Goal: Task Accomplishment & Management: Manage account settings

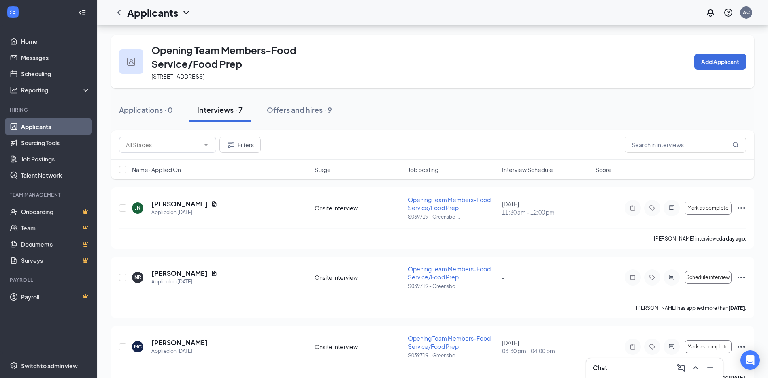
scroll to position [41, 0]
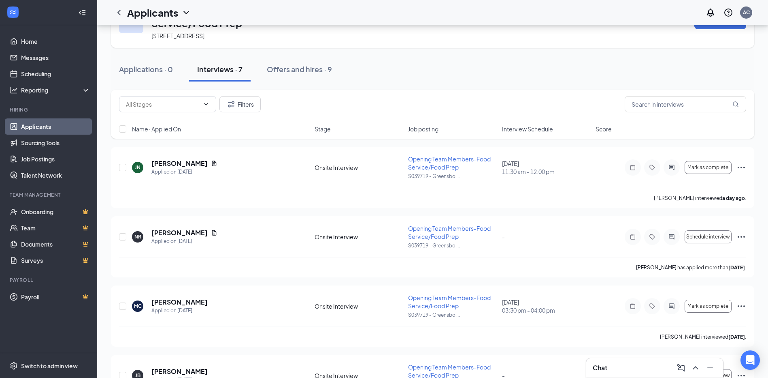
drag, startPoint x: 0, startPoint y: 0, endPoint x: 75, endPoint y: 124, distance: 145.4
click at [75, 124] on link "Applicants" at bounding box center [55, 126] width 69 height 16
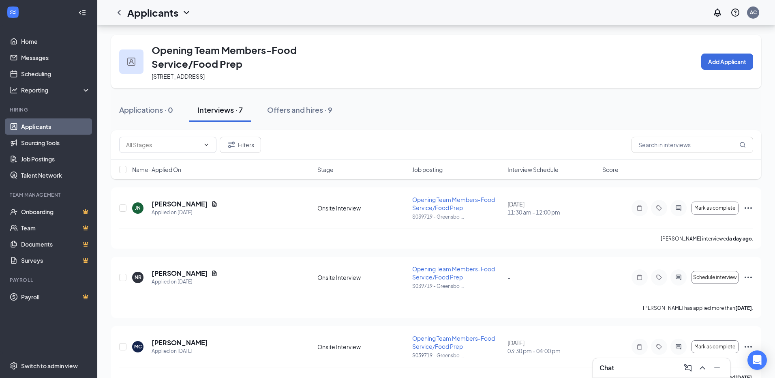
click at [75, 124] on link "Applicants" at bounding box center [55, 126] width 69 height 16
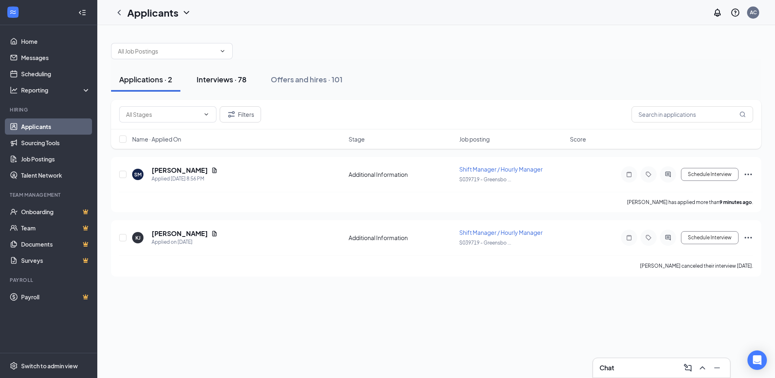
click at [227, 74] on button "Interviews · 78" at bounding box center [221, 79] width 66 height 24
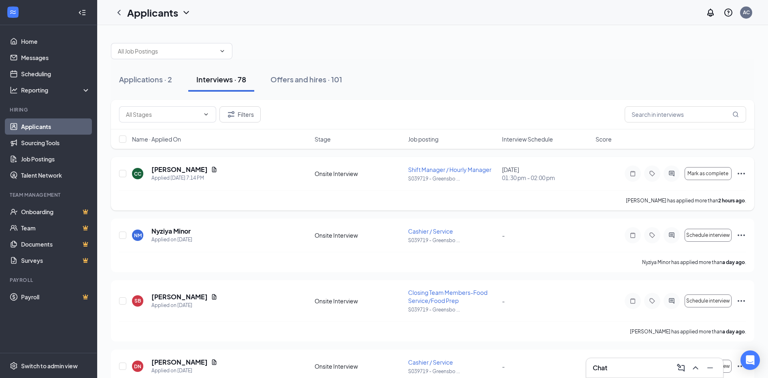
click at [432, 171] on span "Shift Manager / Hourly Manager" at bounding box center [449, 169] width 83 height 7
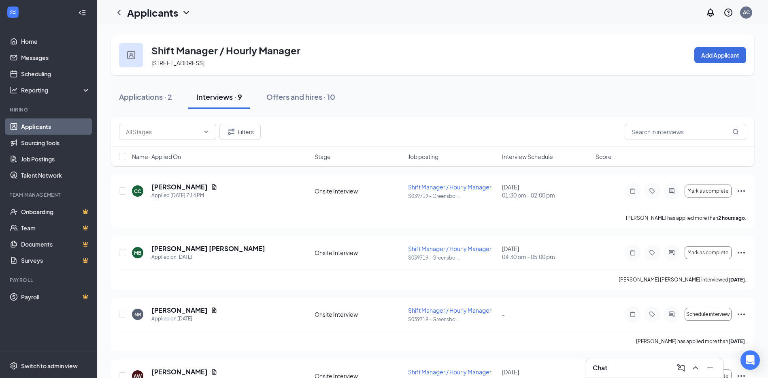
click at [51, 125] on link "Applicants" at bounding box center [55, 126] width 69 height 16
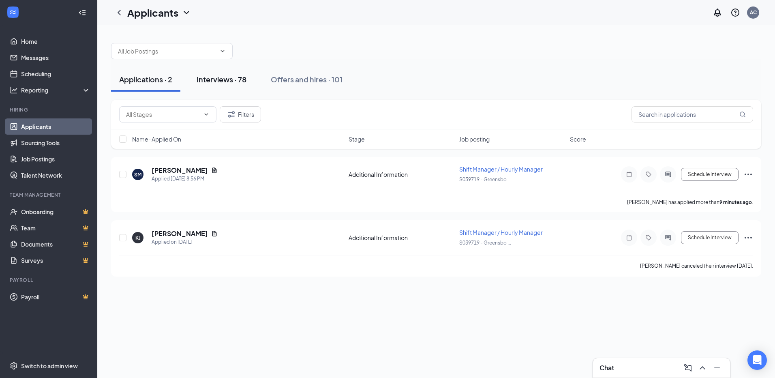
click at [245, 79] on div "Interviews · 78" at bounding box center [221, 79] width 50 height 10
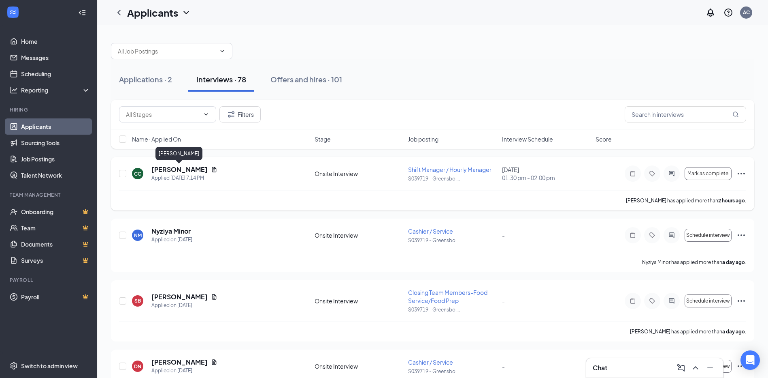
click at [170, 166] on h5 "[PERSON_NAME]" at bounding box center [180, 169] width 56 height 9
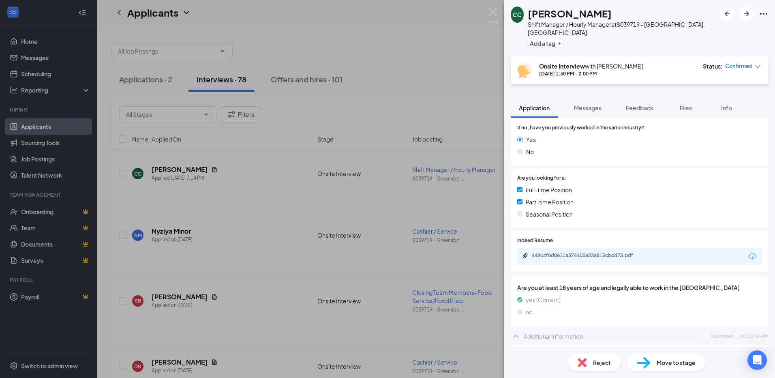
scroll to position [203, 0]
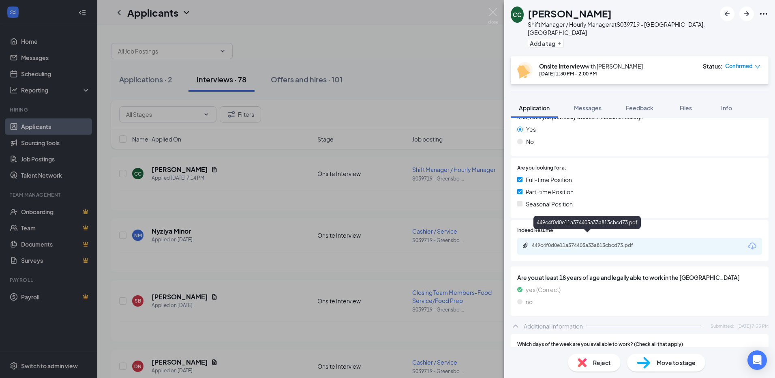
click at [574, 242] on div "449c4f0d0e11a374405a33a813cbcd73.pdf" at bounding box center [587, 245] width 113 height 6
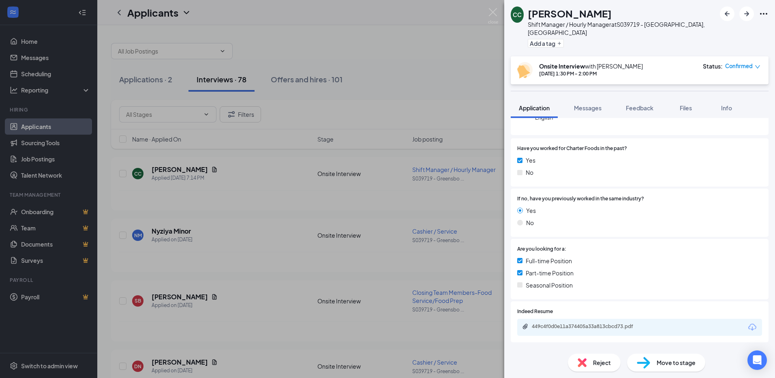
click at [358, 168] on div "CC [PERSON_NAME] Shift Manager / Hourly Manager at S039719 - [GEOGRAPHIC_DATA],…" at bounding box center [387, 189] width 775 height 378
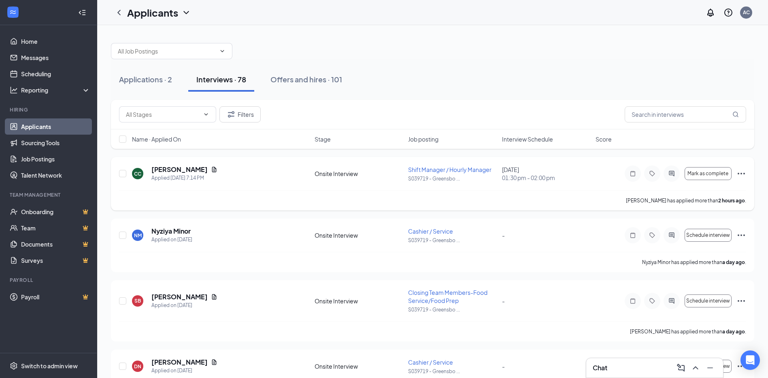
click at [452, 169] on span "Shift Manager / Hourly Manager" at bounding box center [449, 169] width 83 height 7
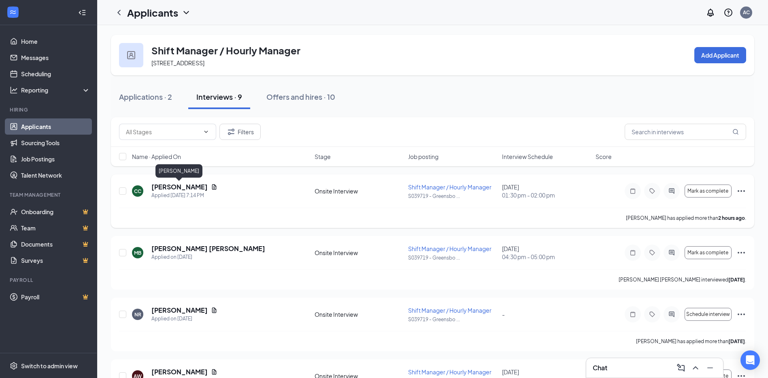
click at [169, 187] on h5 "[PERSON_NAME]" at bounding box center [180, 186] width 56 height 9
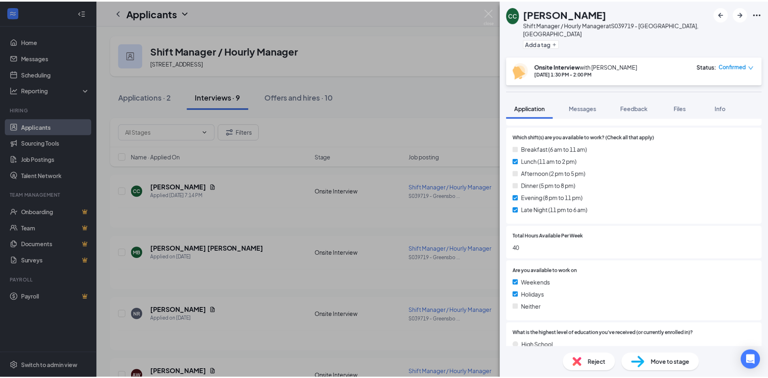
scroll to position [567, 0]
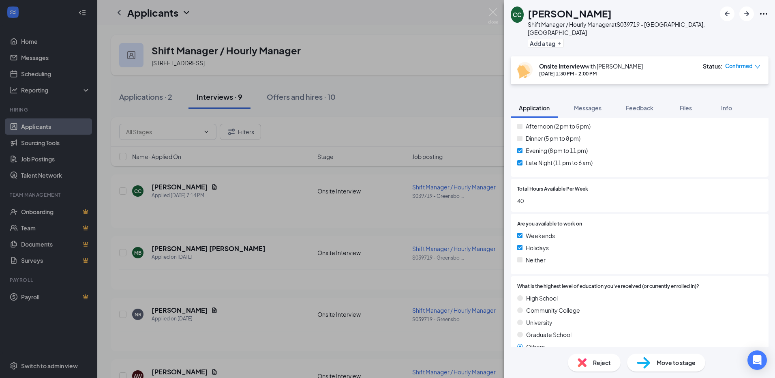
click at [435, 192] on div "CC [PERSON_NAME] Shift Manager / Hourly Manager at S039719 - [GEOGRAPHIC_DATA],…" at bounding box center [387, 189] width 775 height 378
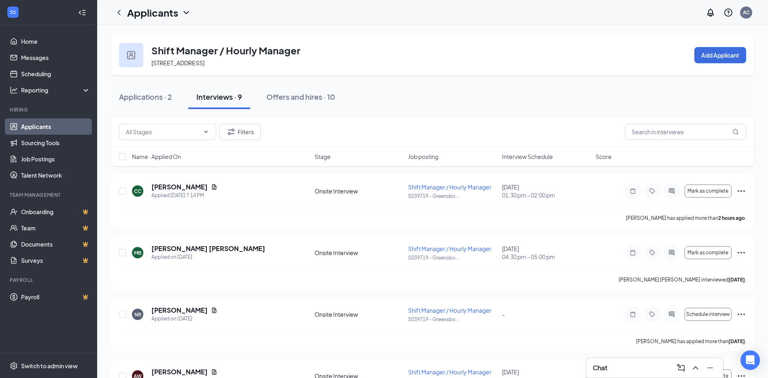
click at [78, 120] on link "Applicants" at bounding box center [55, 126] width 69 height 16
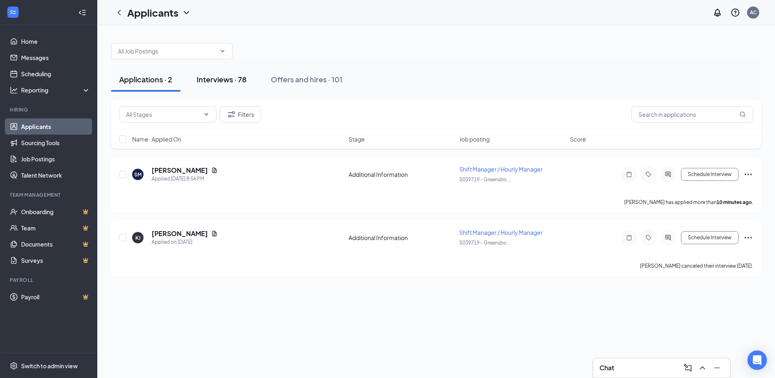
click at [225, 81] on div "Interviews · 78" at bounding box center [221, 79] width 50 height 10
